Goal: Information Seeking & Learning: Learn about a topic

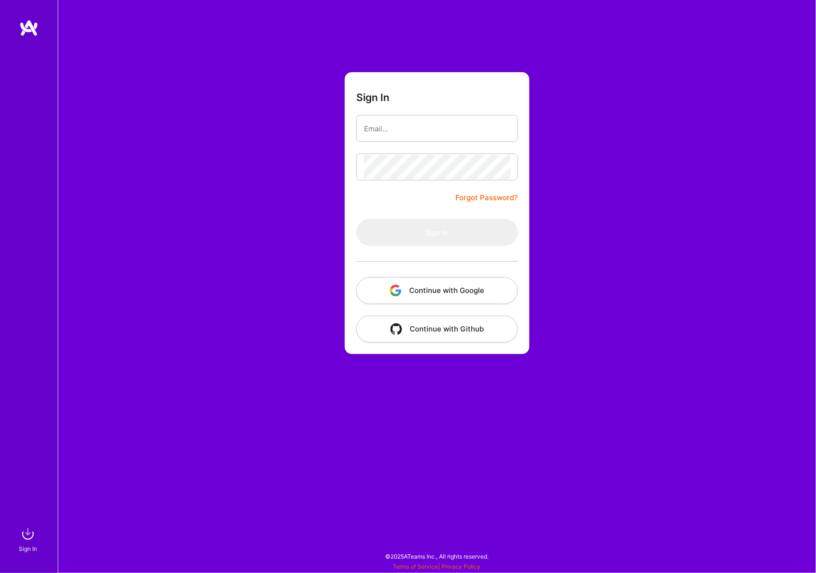
click at [408, 131] on input "email" at bounding box center [437, 128] width 146 height 25
click at [412, 293] on button "Continue with Google" at bounding box center [437, 290] width 162 height 27
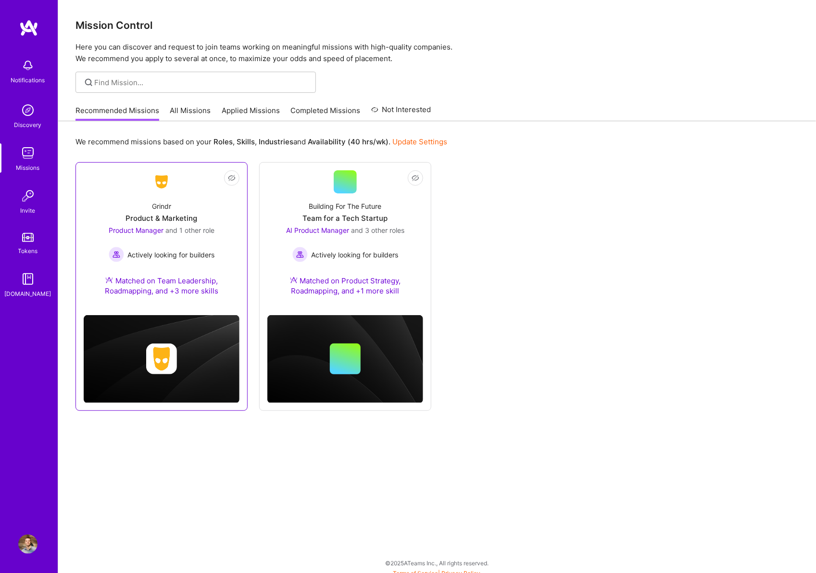
click at [221, 190] on link "Not Interested Grindr Product & Marketing Product Manager and 1 other role Acti…" at bounding box center [162, 238] width 156 height 137
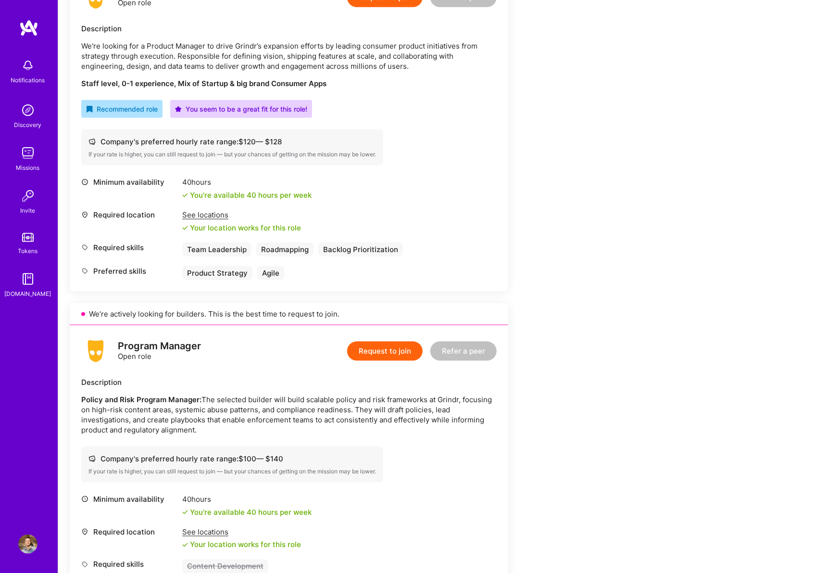
scroll to position [277, 0]
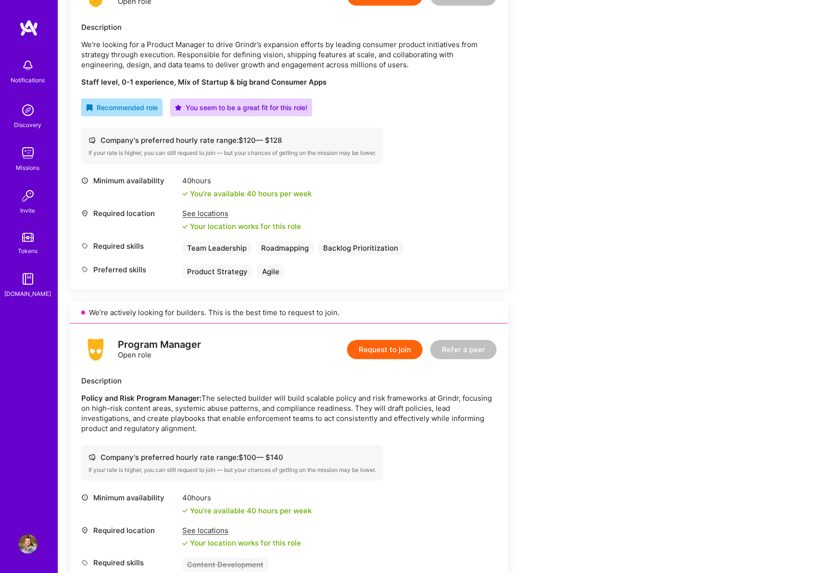
click at [325, 55] on p "We're looking for a Product Manager to drive Grindr’s expansion efforts by lead…" at bounding box center [289, 54] width 416 height 30
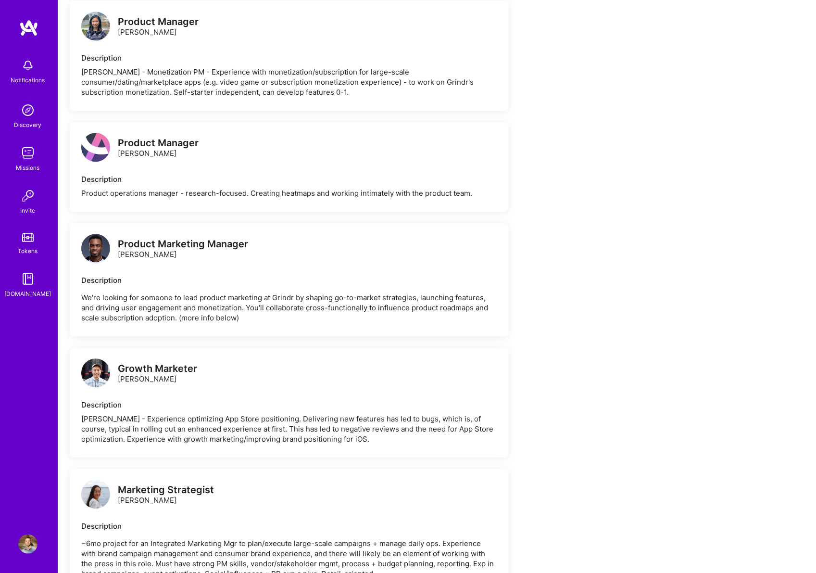
scroll to position [1043, 0]
click at [453, 292] on p "We're looking for someone to lead product marketing at Grindr by shaping go-to-…" at bounding box center [289, 307] width 416 height 30
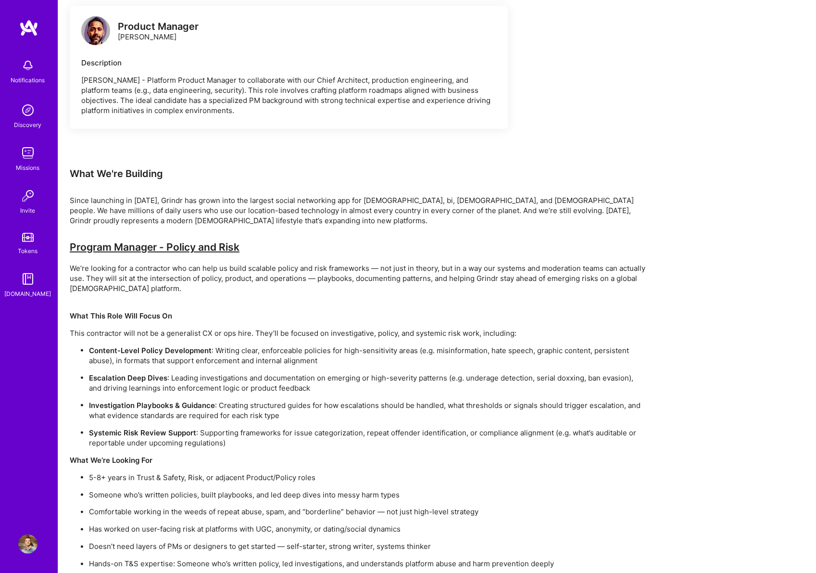
scroll to position [1798, 0]
